Goal: Information Seeking & Learning: Learn about a topic

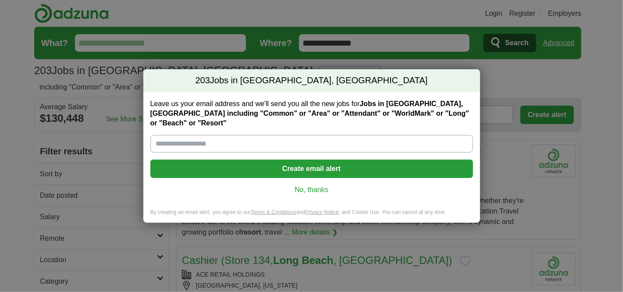
click at [314, 143] on input "Leave us your email address and we'll send you all the new jobs for Jobs in Lon…" at bounding box center [311, 144] width 323 height 18
type input "**********"
click at [320, 166] on button "Create email alert" at bounding box center [311, 169] width 323 height 18
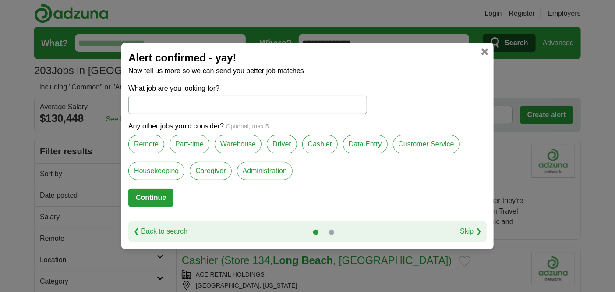
click at [482, 50] on link at bounding box center [485, 51] width 7 height 7
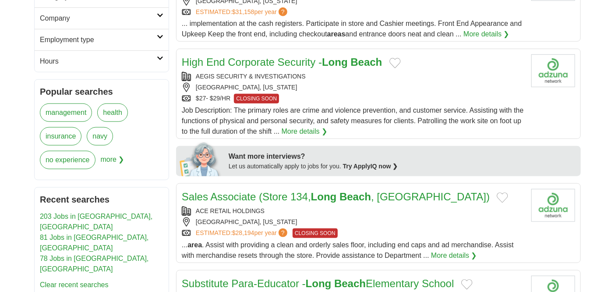
scroll to position [288, 0]
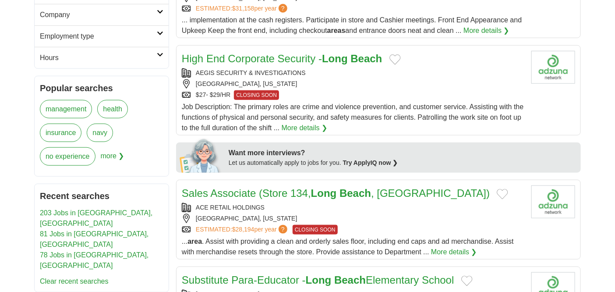
click at [309, 127] on link "More details ❯" at bounding box center [305, 128] width 46 height 11
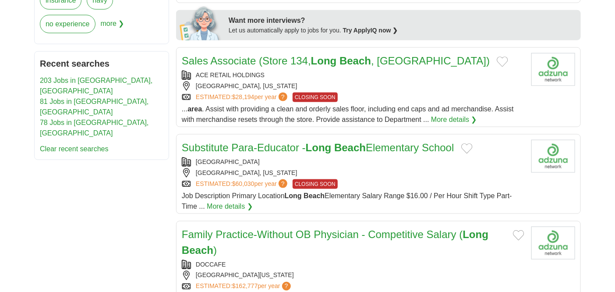
scroll to position [426, 0]
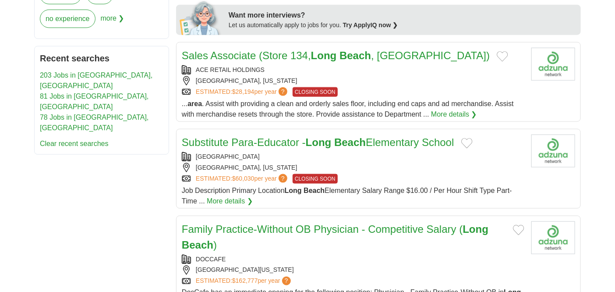
click at [446, 111] on link "More details ❯" at bounding box center [454, 114] width 46 height 11
click at [348, 53] on strong "Beach" at bounding box center [356, 56] width 32 height 12
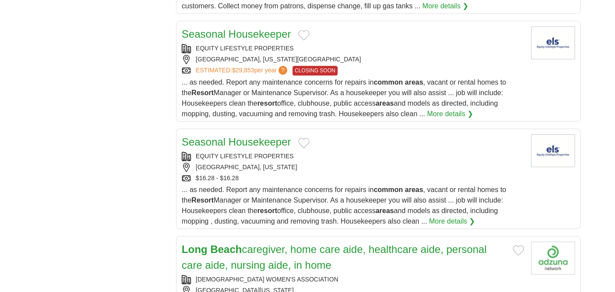
scroll to position [850, 0]
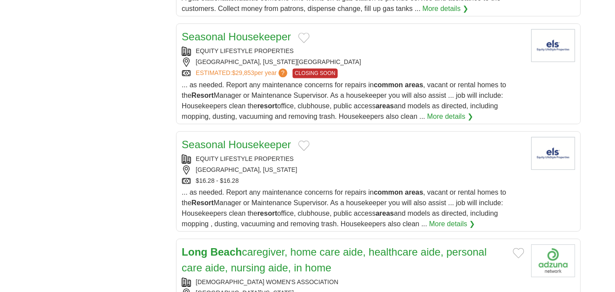
click at [267, 36] on link "Seasonal Housekeeper" at bounding box center [237, 37] width 110 height 12
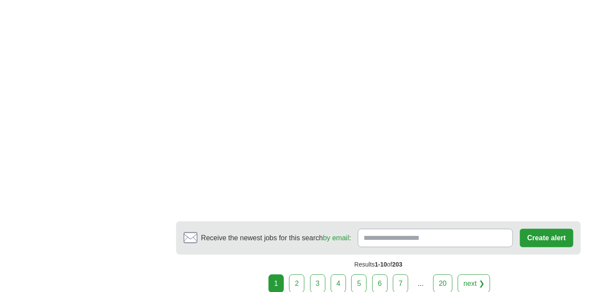
scroll to position [1594, 0]
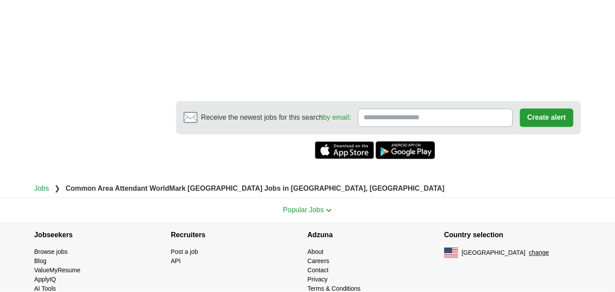
scroll to position [578, 0]
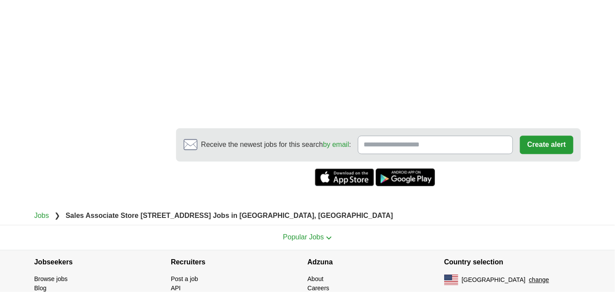
scroll to position [644, 0]
